Goal: Task Accomplishment & Management: Complete application form

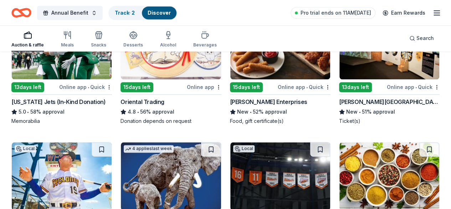
scroll to position [464, 0]
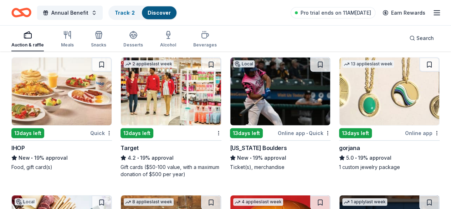
scroll to position [999, 0]
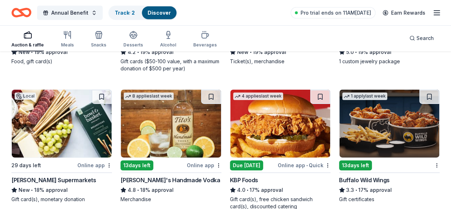
scroll to position [1142, 0]
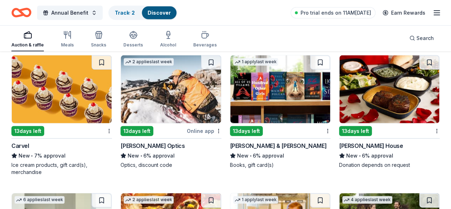
scroll to position [2355, 0]
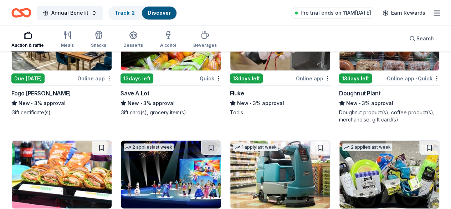
scroll to position [3321, 0]
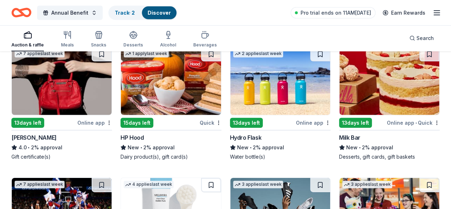
scroll to position [3749, 0]
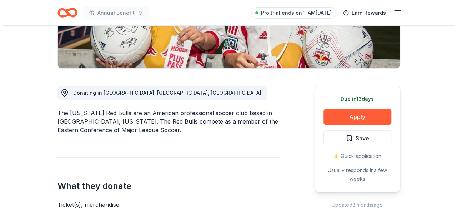
scroll to position [107, 0]
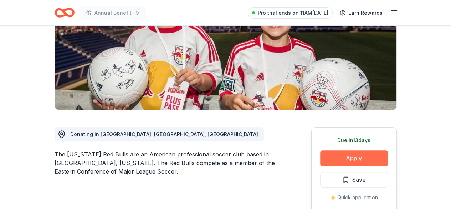
click at [353, 154] on button "Apply" at bounding box center [354, 158] width 68 height 16
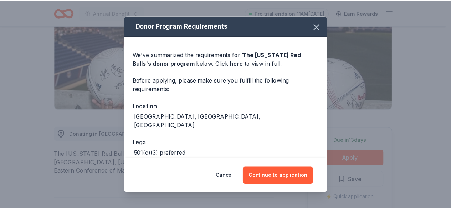
scroll to position [27, 0]
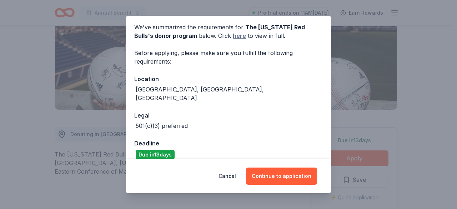
click at [233, 37] on link "here" at bounding box center [239, 35] width 13 height 9
click at [236, 176] on button "Cancel" at bounding box center [226, 175] width 17 height 17
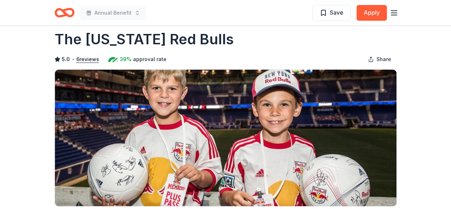
scroll to position [0, 0]
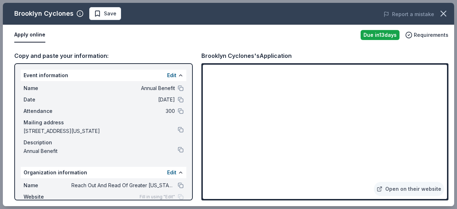
scroll to position [59, 0]
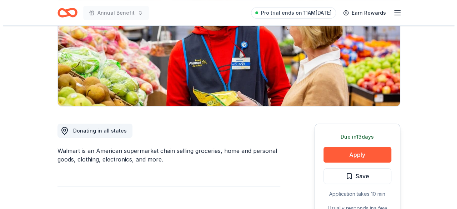
scroll to position [143, 0]
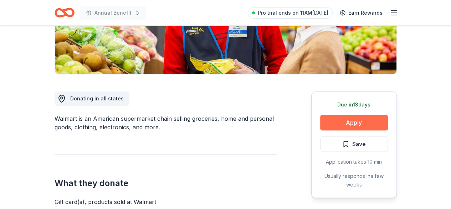
click at [337, 120] on button "Apply" at bounding box center [354, 123] width 68 height 16
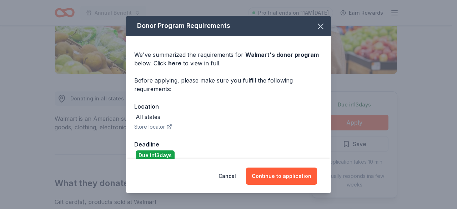
scroll to position [10, 0]
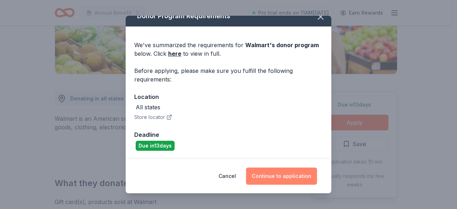
click at [281, 175] on button "Continue to application" at bounding box center [281, 175] width 71 height 17
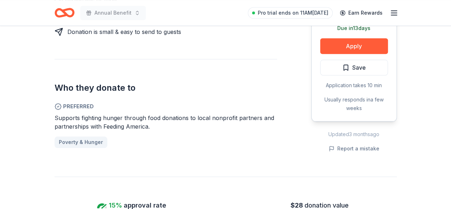
scroll to position [357, 0]
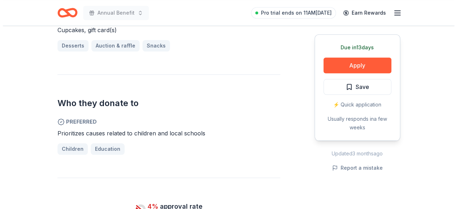
scroll to position [357, 0]
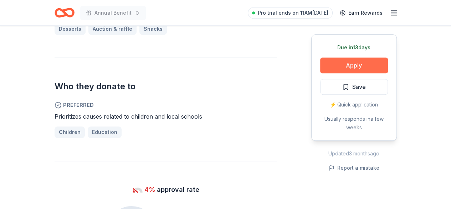
click at [353, 65] on button "Apply" at bounding box center [354, 65] width 68 height 16
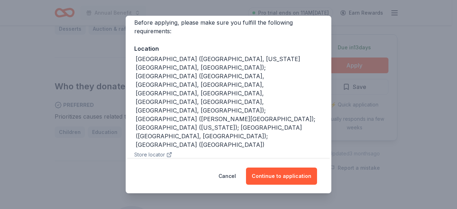
scroll to position [63, 0]
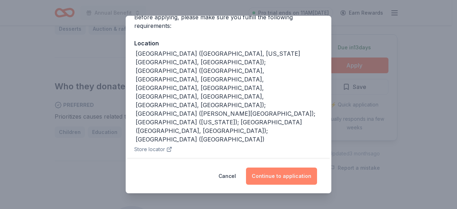
click at [268, 178] on button "Continue to application" at bounding box center [281, 175] width 71 height 17
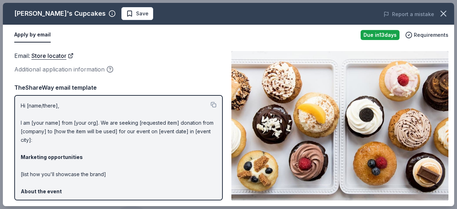
click at [48, 61] on div "Email : Store locator Additional application information" at bounding box center [118, 62] width 208 height 23
click at [47, 54] on link "Store locator" at bounding box center [52, 55] width 42 height 9
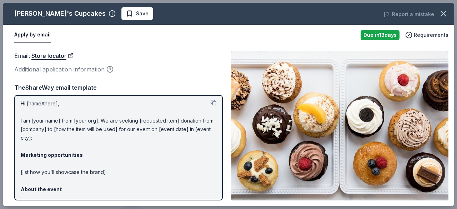
scroll to position [0, 0]
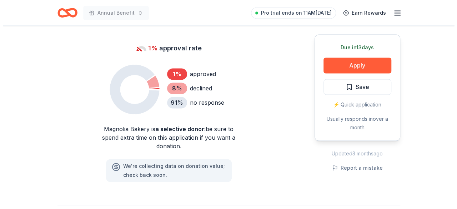
scroll to position [500, 0]
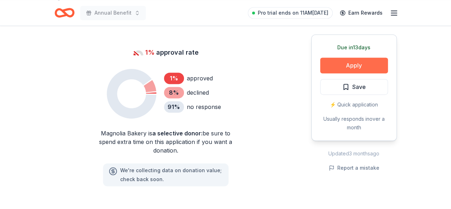
click at [338, 57] on button "Apply" at bounding box center [354, 65] width 68 height 16
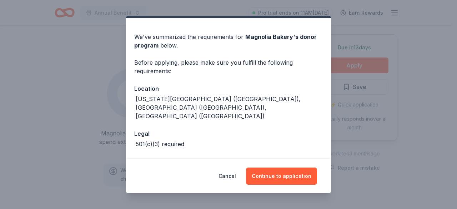
scroll to position [27, 0]
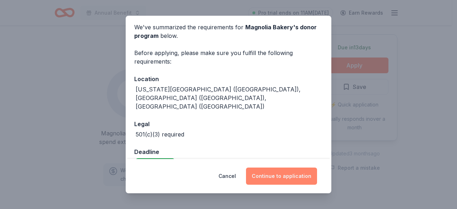
click at [275, 173] on button "Continue to application" at bounding box center [281, 175] width 71 height 17
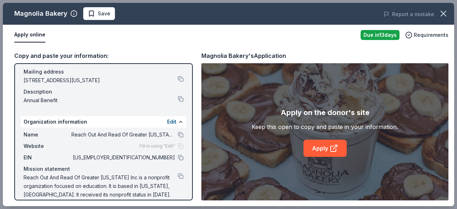
scroll to position [59, 0]
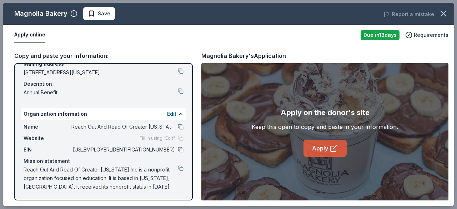
click at [307, 146] on link "Apply" at bounding box center [324, 148] width 43 height 17
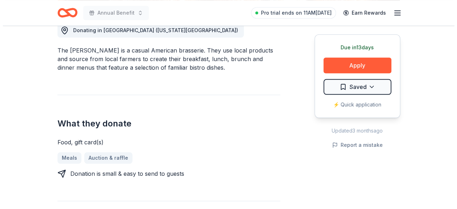
scroll to position [214, 0]
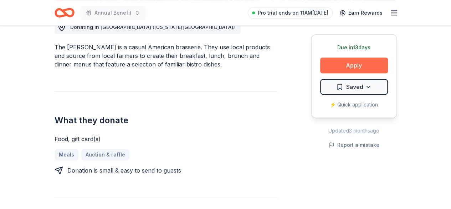
click at [338, 66] on button "Apply" at bounding box center [354, 65] width 68 height 16
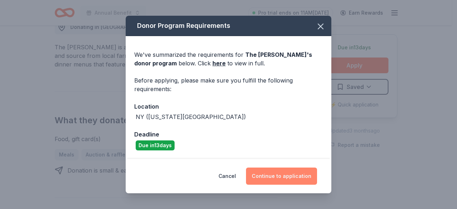
click at [286, 177] on button "Continue to application" at bounding box center [281, 175] width 71 height 17
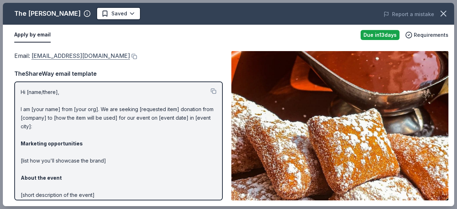
click at [74, 55] on link "[EMAIL_ADDRESS][DOMAIN_NAME]" at bounding box center [80, 55] width 98 height 9
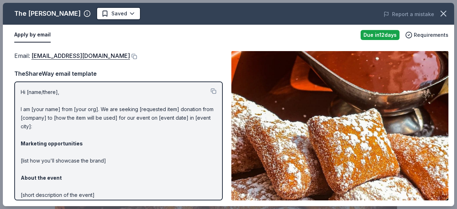
scroll to position [214, 0]
